Goal: Task Accomplishment & Management: Complete application form

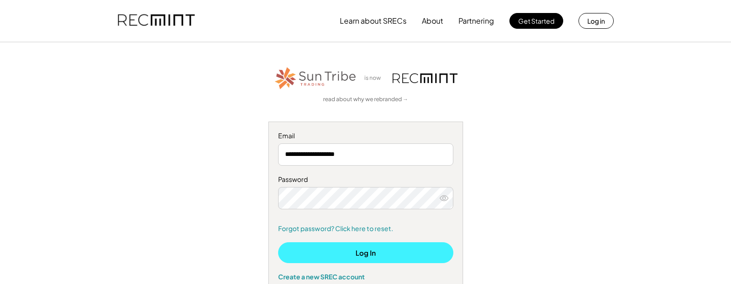
click at [331, 255] on button "Log In" at bounding box center [365, 252] width 175 height 21
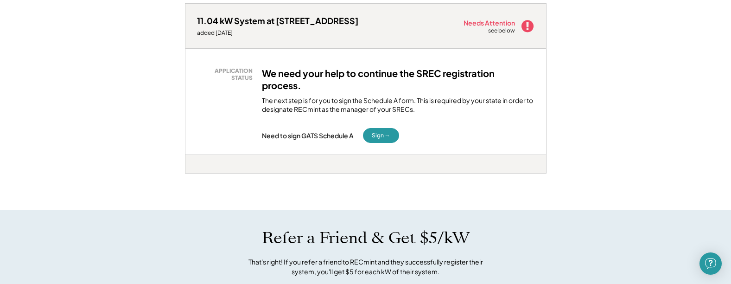
scroll to position [139, 0]
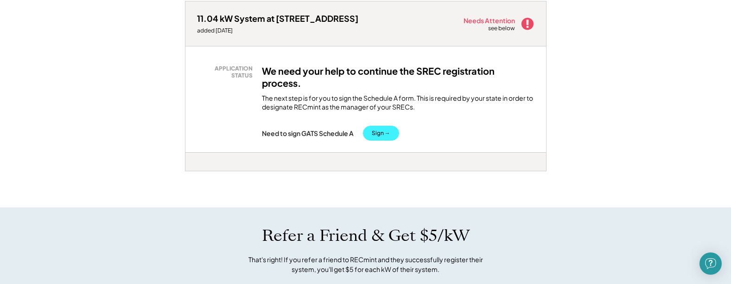
click at [383, 131] on button "Sign →" at bounding box center [381, 133] width 36 height 15
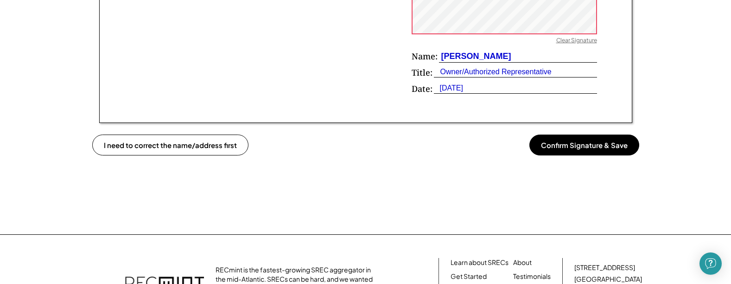
scroll to position [742, 0]
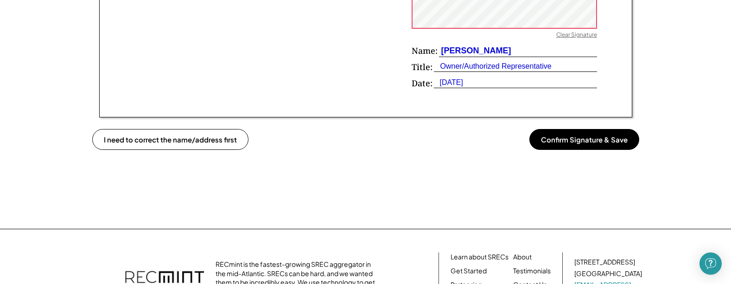
click at [561, 140] on button "Confirm Signature & Save" at bounding box center [584, 139] width 110 height 21
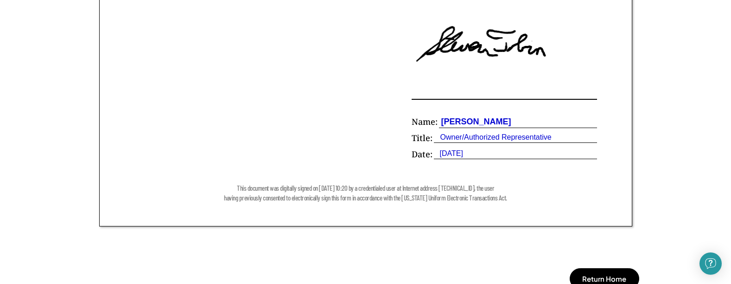
scroll to position [603, 0]
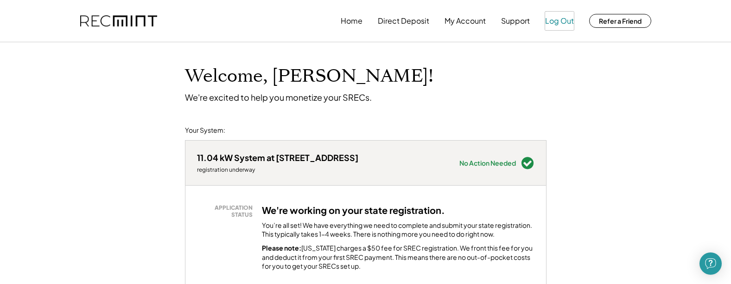
click at [557, 21] on button "Log Out" at bounding box center [559, 21] width 29 height 19
